Goal: Task Accomplishment & Management: Manage account settings

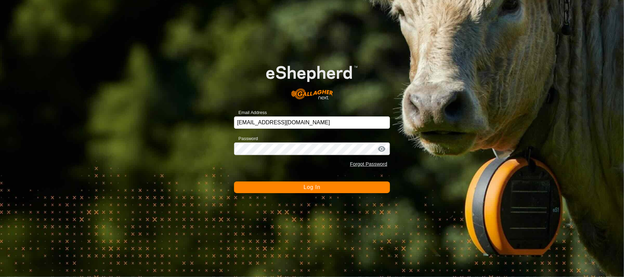
click at [303, 189] on span "Log In" at bounding box center [311, 187] width 17 height 6
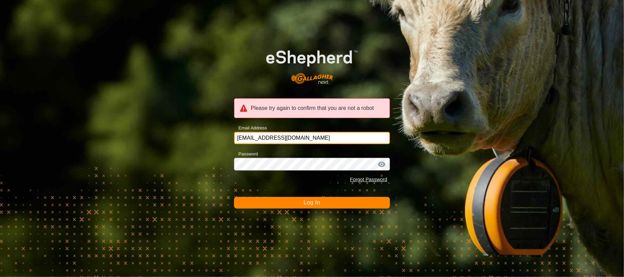
click at [314, 139] on input "richardjameslane@gmail.com" at bounding box center [312, 138] width 156 height 12
click at [315, 200] on span "Log In" at bounding box center [311, 203] width 17 height 6
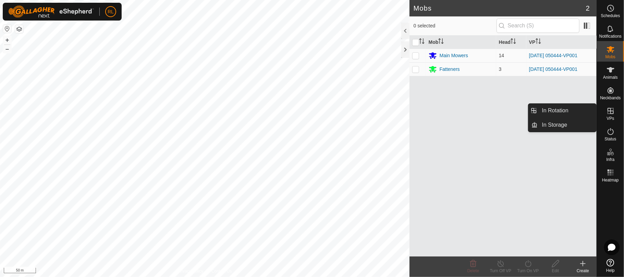
click at [610, 109] on icon at bounding box center [610, 111] width 6 height 6
click at [557, 110] on link "In Rotation" at bounding box center [567, 111] width 59 height 14
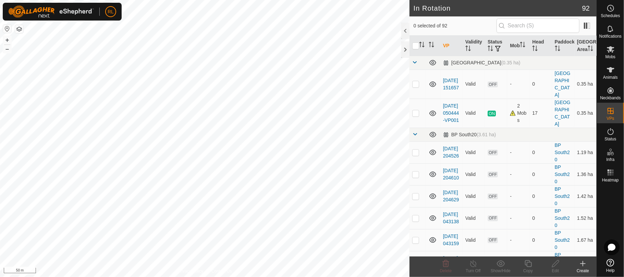
checkbox input "true"
click at [527, 268] on div "Copy" at bounding box center [527, 271] width 27 height 6
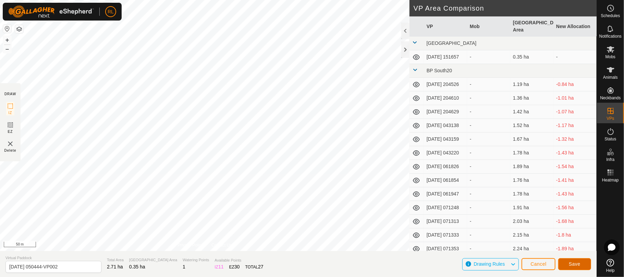
click at [577, 263] on span "Save" at bounding box center [575, 263] width 12 height 5
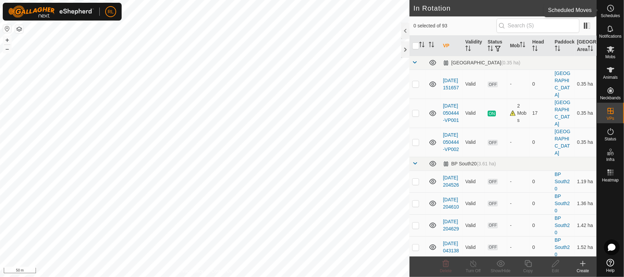
click at [612, 11] on icon at bounding box center [610, 8] width 8 height 8
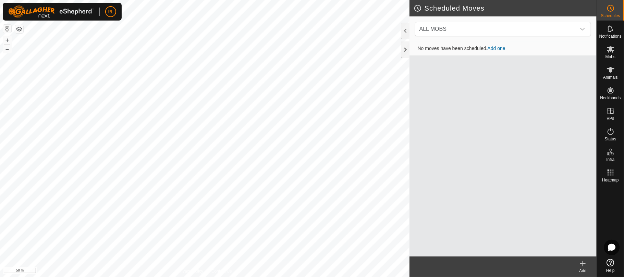
click at [497, 46] on link "Add one" at bounding box center [496, 48] width 18 height 5
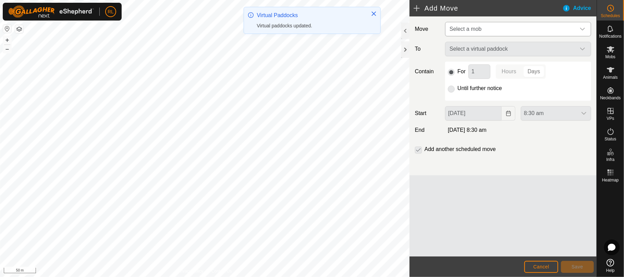
click at [580, 29] on icon "dropdown trigger" at bounding box center [582, 28] width 5 height 5
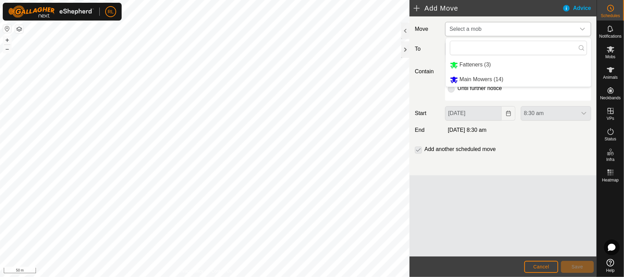
click at [458, 80] on li "Main Mowers (14)" at bounding box center [518, 80] width 145 height 14
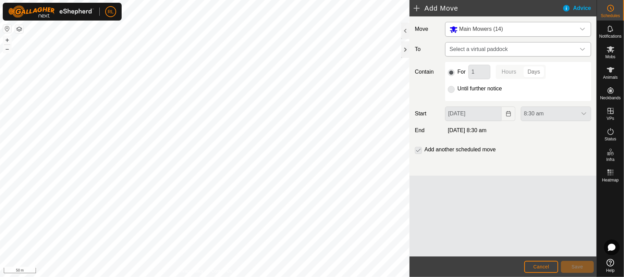
click at [580, 47] on icon "dropdown trigger" at bounding box center [582, 49] width 5 height 5
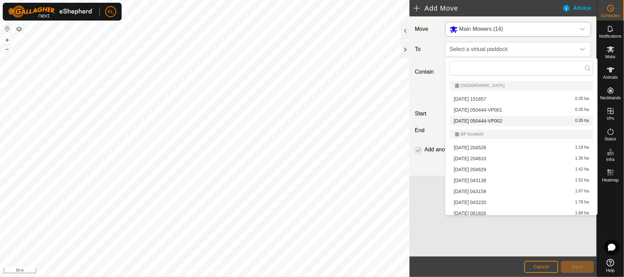
click at [484, 121] on li "[DATE] 050444-VP002 0.35 ha" at bounding box center [520, 121] width 143 height 10
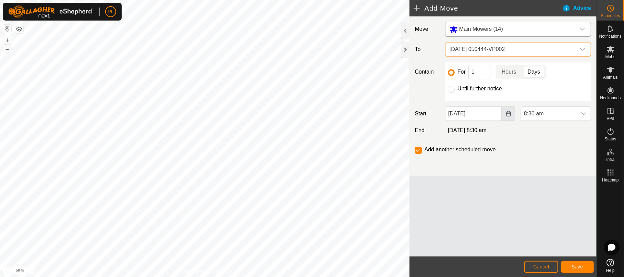
click at [509, 116] on icon "Choose Date" at bounding box center [508, 113] width 4 height 5
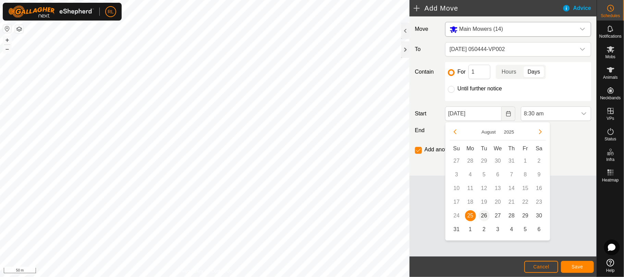
click at [484, 214] on span "26" at bounding box center [484, 215] width 11 height 11
type input "[DATE]"
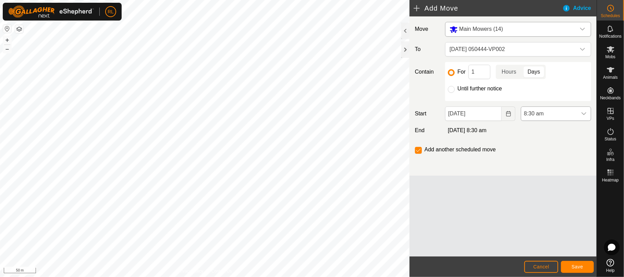
click at [582, 112] on icon "dropdown trigger" at bounding box center [583, 113] width 5 height 5
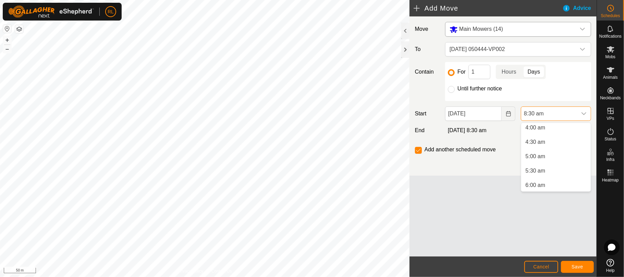
scroll to position [96, 0]
click at [539, 161] on li "4:30 am" at bounding box center [556, 164] width 70 height 14
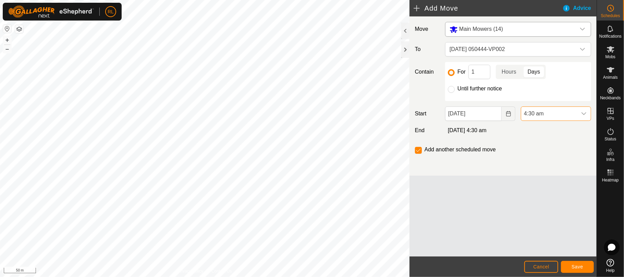
scroll to position [190, 0]
click at [417, 151] on input "checkbox" at bounding box center [418, 150] width 7 height 7
checkbox input "false"
click at [577, 267] on span "Save" at bounding box center [577, 266] width 12 height 5
